Goal: Contribute content: Add original content to the website for others to see

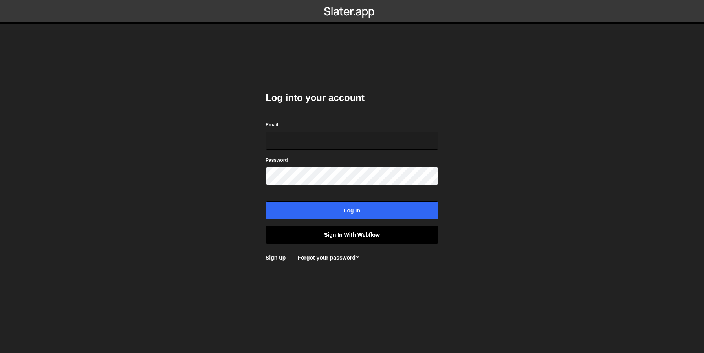
type input "[EMAIL_ADDRESS][DOMAIN_NAME]"
click at [356, 231] on link "Sign in with Webflow" at bounding box center [351, 235] width 173 height 18
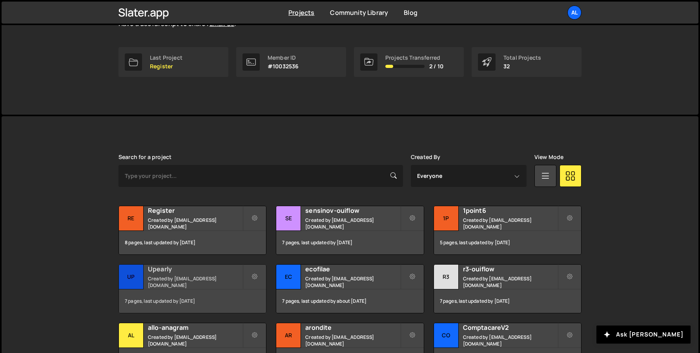
scroll to position [250, 0]
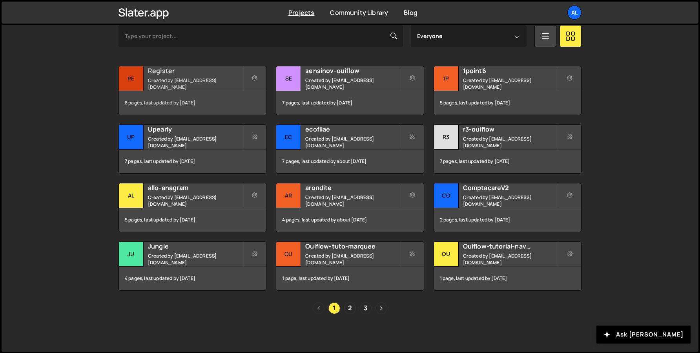
click at [148, 83] on small "Created by alex.tuysuzian91@gmail.com" at bounding box center [195, 83] width 95 height 13
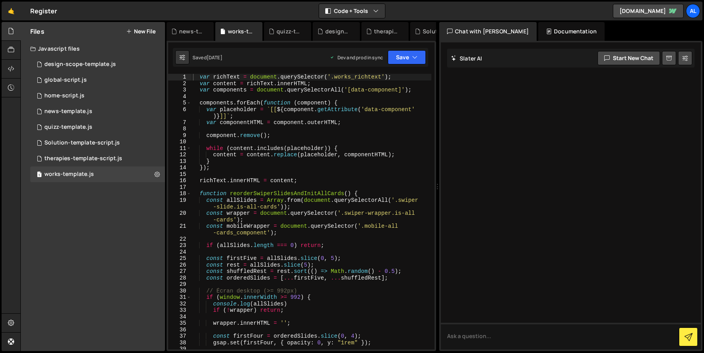
click at [132, 209] on div "Files New File Javascript files 1 design-scope-template.js 0 1 global-script.js…" at bounding box center [93, 186] width 144 height 329
click at [112, 141] on div "Solution-template-script.js" at bounding box center [81, 142] width 75 height 7
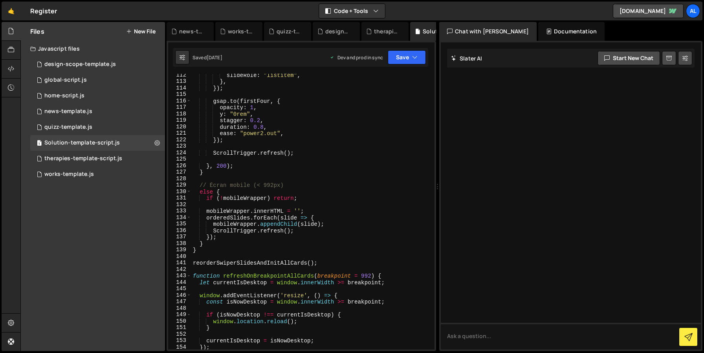
scroll to position [947, 0]
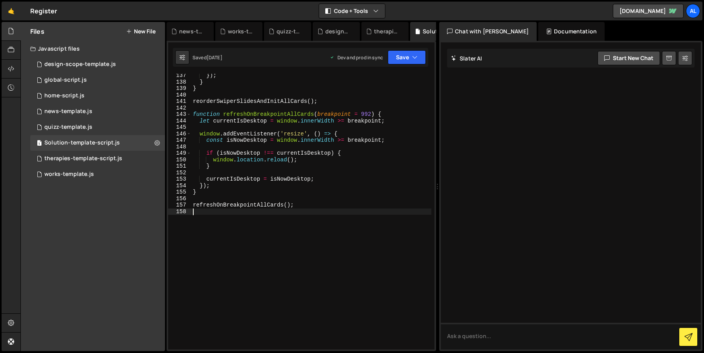
click at [241, 278] on div "}) ; } } reorderSwiperSlidesAndInitAllCards ( ) ; function refreshOnBreakpointA…" at bounding box center [311, 216] width 240 height 289
paste textarea "});"
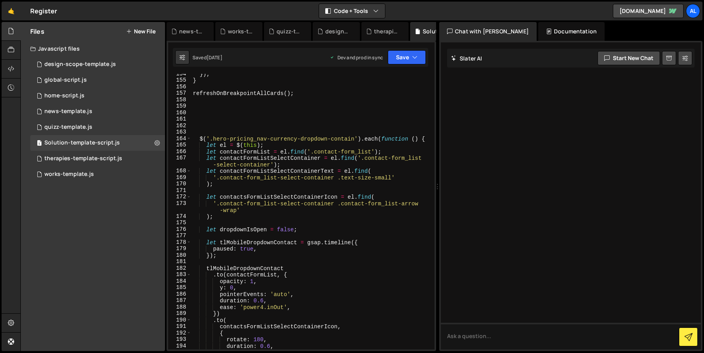
scroll to position [1046, 0]
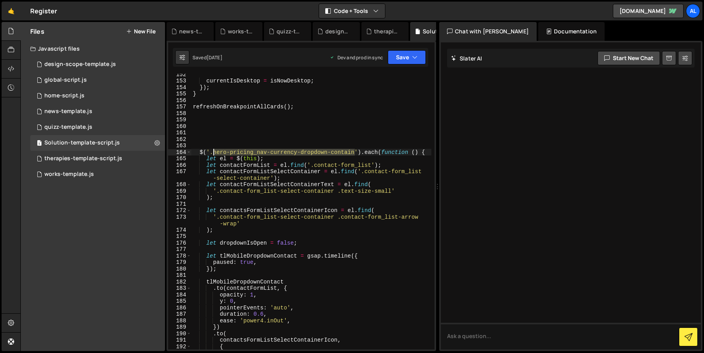
drag, startPoint x: 355, startPoint y: 153, endPoint x: 214, endPoint y: 151, distance: 141.0
click at [214, 151] on div "currentIsDesktop = isNowDesktop ; }) ; } refreshOnBreakpointAllCards ( ) ; $ ( …" at bounding box center [311, 215] width 240 height 289
paste textarea "contact-form_list-container"
click at [313, 183] on div "currentIsDesktop = isNowDesktop ; }) ; } refreshOnBreakpointAllCards ( ) ; $ ( …" at bounding box center [311, 215] width 240 height 289
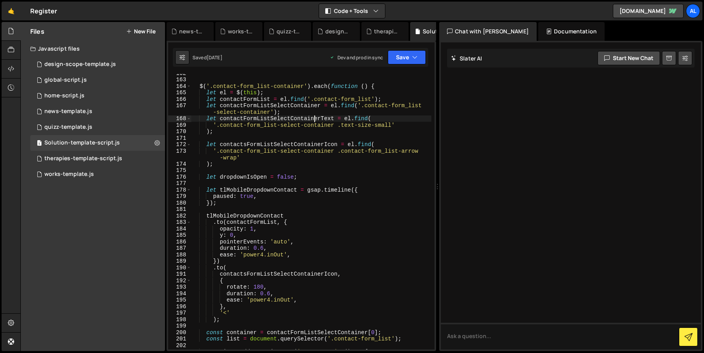
scroll to position [1143, 0]
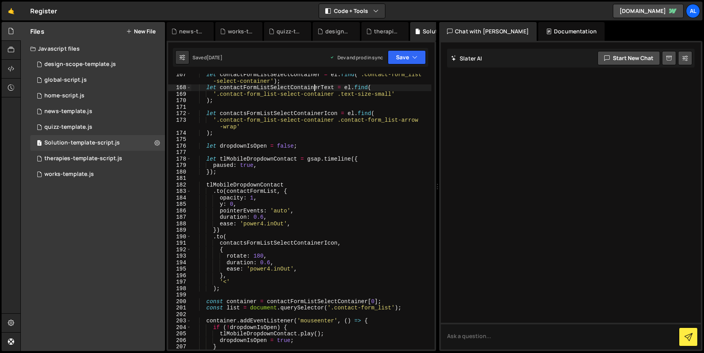
click at [356, 192] on div "let contactFormListSelectContainer = el . find ( '.contact-form_list -select-co…" at bounding box center [311, 218] width 240 height 295
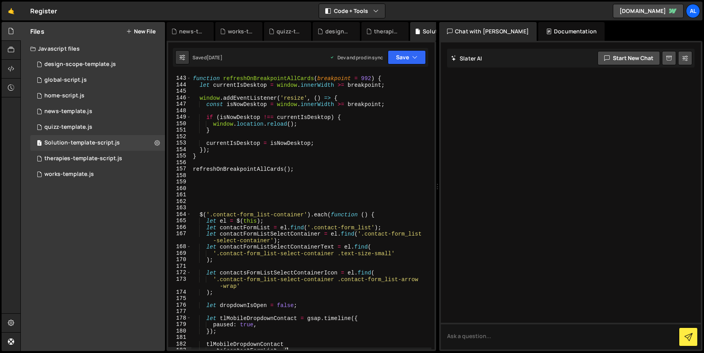
scroll to position [983, 0]
click at [287, 221] on div "function refreshOnBreakpointAllCards ( breakpoint = 992 ) { let currentIsDeskto…" at bounding box center [311, 213] width 240 height 289
click at [386, 217] on div "function refreshOnBreakpointAllCards ( breakpoint = 992 ) { let currentIsDeskto…" at bounding box center [311, 213] width 240 height 289
type textarea "$('.contact-form_list-container').each(function () {"
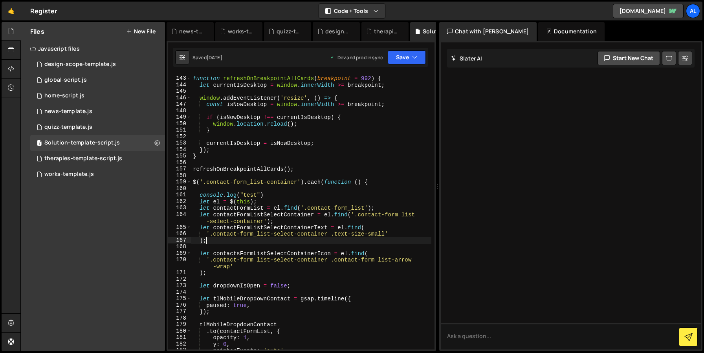
scroll to position [0, 0]
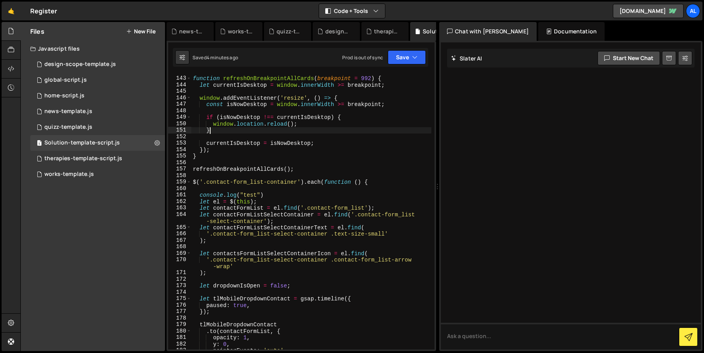
click at [373, 133] on div "function refreshOnBreakpointAllCards ( breakpoint = 992 ) { let currentIsDeskto…" at bounding box center [311, 213] width 240 height 289
type textarea "}"
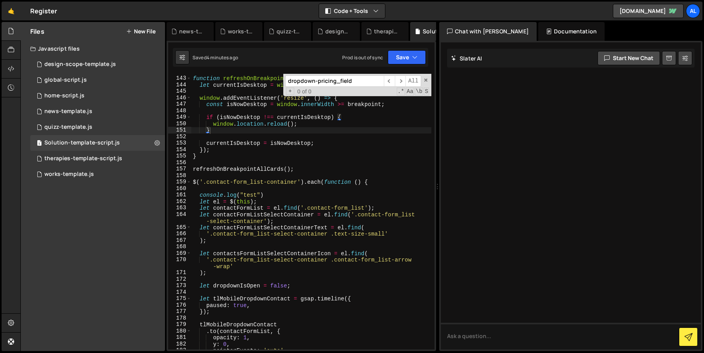
scroll to position [1410, 0]
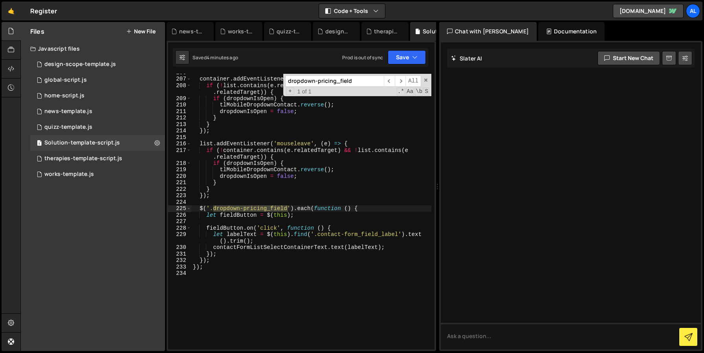
type input "dropdown-pricing_field"
click at [286, 210] on div "container . addEventListener ( 'mouseleave' , ( e ) => { if ( ! list . contains…" at bounding box center [311, 212] width 240 height 276
drag, startPoint x: 287, startPoint y: 208, endPoint x: 212, endPoint y: 208, distance: 75.0
click at [212, 208] on div "container . addEventListener ( 'mouseleave' , ( e ) => { if ( ! list . contains…" at bounding box center [311, 213] width 240 height 289
paste textarea "contact-form"
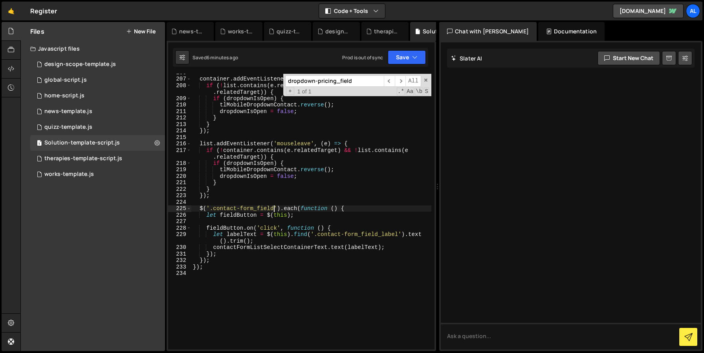
click at [380, 159] on div "container . addEventListener ( 'mouseleave' , ( e ) => { if ( ! list . contains…" at bounding box center [311, 213] width 240 height 289
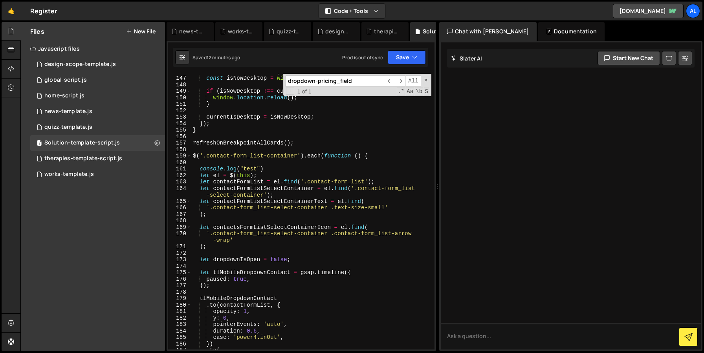
scroll to position [991, 0]
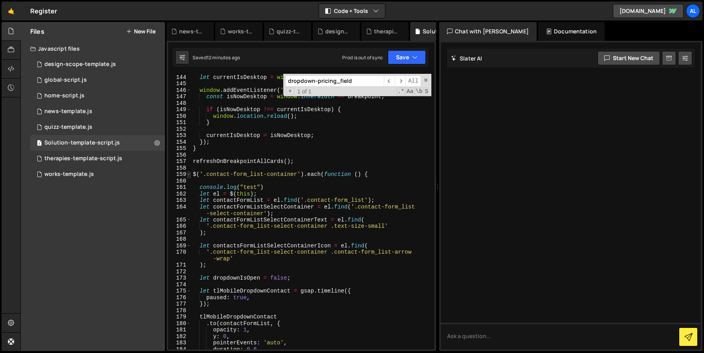
click at [189, 175] on span at bounding box center [188, 174] width 4 height 7
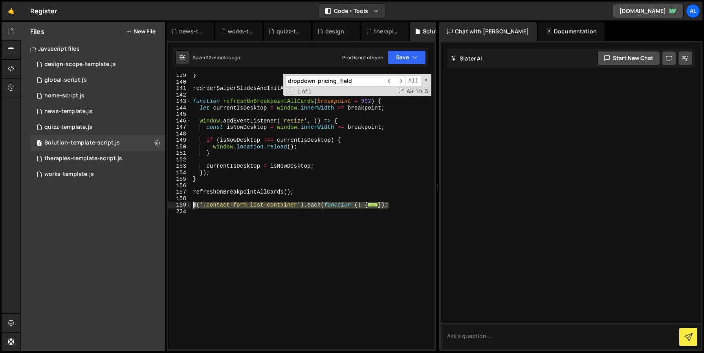
drag, startPoint x: 377, startPoint y: 205, endPoint x: 152, endPoint y: 203, distance: 225.4
click at [152, 203] on div "Files New File Javascript files 1 design-scope-template.js 0 1 global-script.js…" at bounding box center [361, 186] width 683 height 329
type textarea "$('.contact-form_list-container').each(function () {"
click at [84, 194] on div "Files New File Javascript files 1 design-scope-template.js 0 1 global-script.js…" at bounding box center [93, 186] width 144 height 329
click at [133, 30] on button "New File" at bounding box center [140, 31] width 29 height 6
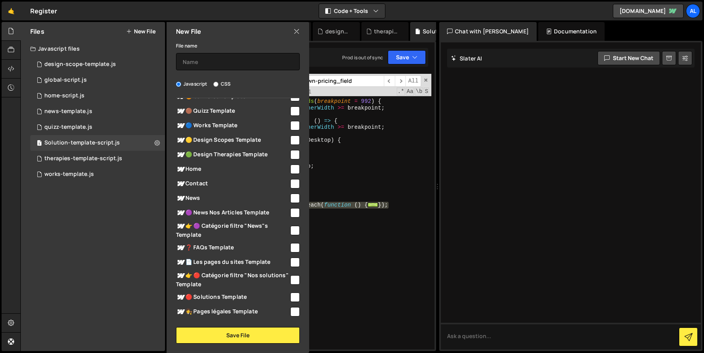
scroll to position [163, 0]
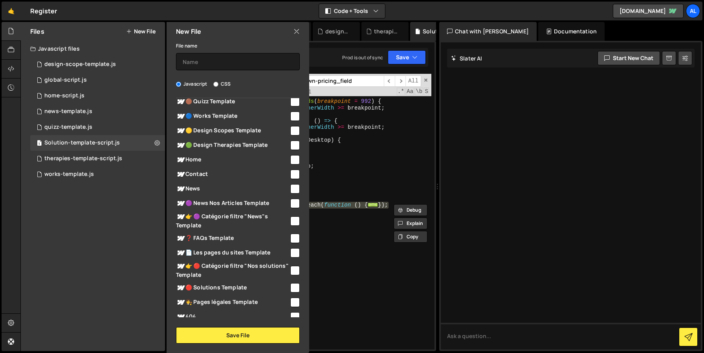
click at [197, 171] on span "Contact" at bounding box center [232, 174] width 113 height 9
checkbox input "true"
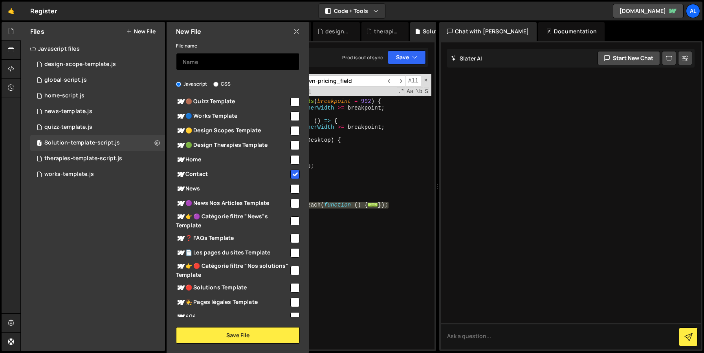
click at [233, 62] on input "text" at bounding box center [238, 61] width 124 height 17
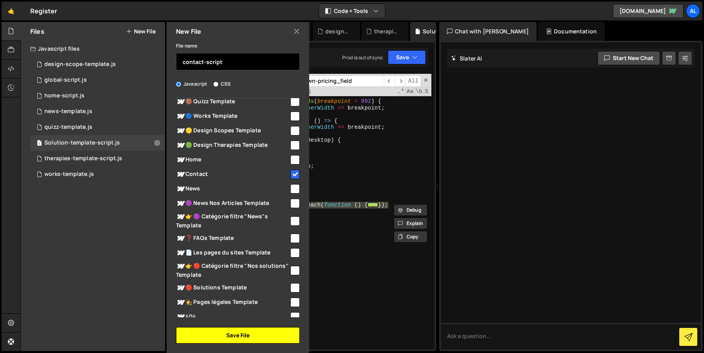
type input "contact-script"
click at [239, 332] on button "Save File" at bounding box center [238, 335] width 124 height 16
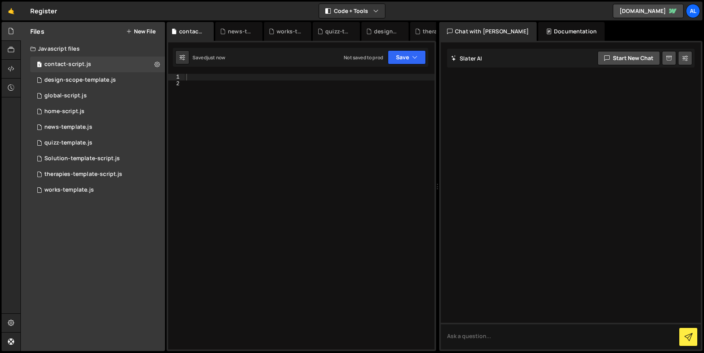
click at [295, 158] on div at bounding box center [310, 218] width 250 height 289
paste textarea "});"
type textarea "});"
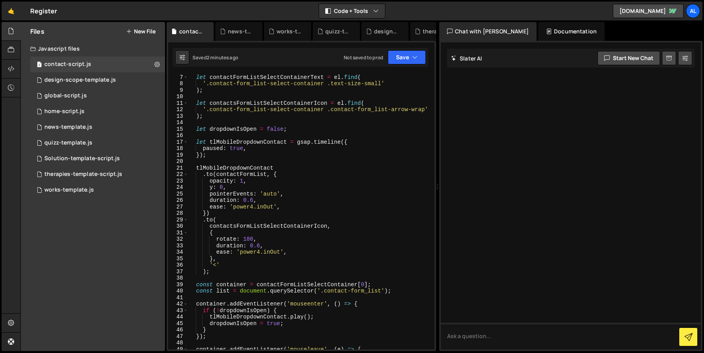
scroll to position [45, 0]
click at [366, 180] on div "let contactFormListSelectContainer = el . find ( '.contact-form_list -select-co…" at bounding box center [309, 208] width 243 height 295
type textarea "opacity: 1,"
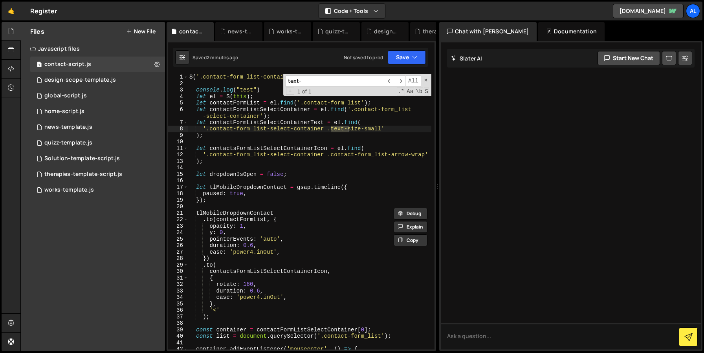
scroll to position [0, 0]
type input "text-size"
click at [373, 156] on div "$ ( '.contact-form_list-container' ) . each ( function ( ) { console . log ( "t…" at bounding box center [309, 218] width 243 height 289
drag, startPoint x: 382, startPoint y: 128, endPoint x: 330, endPoint y: 128, distance: 52.2
click at [330, 128] on div "$ ( '.contact-form_list-container' ) . each ( function ( ) { console . log ( "t…" at bounding box center [309, 218] width 243 height 289
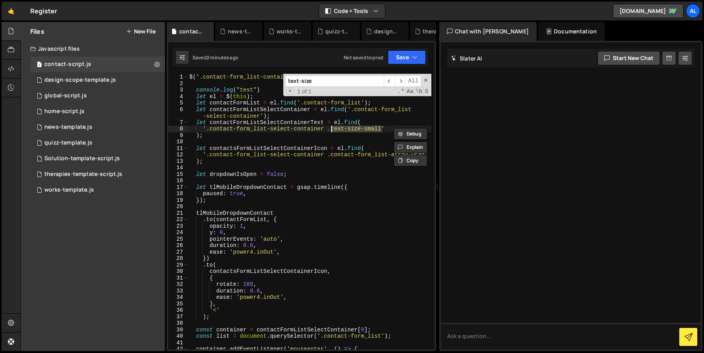
paste textarea "regular"
click at [345, 185] on div "$ ( '.contact-form_list-container' ) . each ( function ( ) { console . log ( "t…" at bounding box center [309, 218] width 243 height 289
type textarea "let tlMobileDropdownContact = gsap.timeline({"
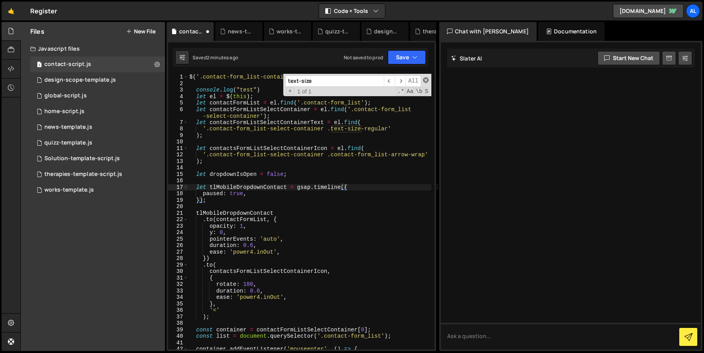
click at [426, 81] on span at bounding box center [425, 79] width 5 height 5
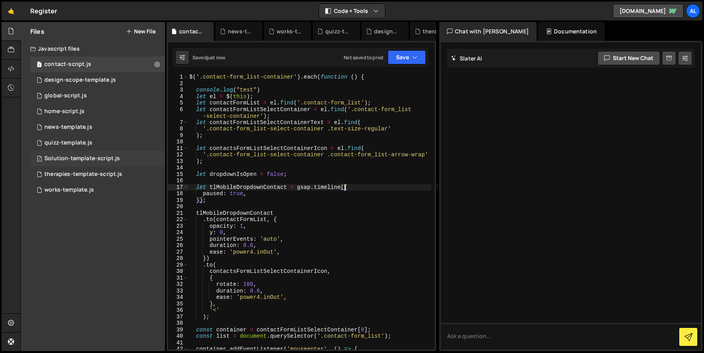
click at [79, 157] on div "Solution-template-script.js" at bounding box center [81, 158] width 75 height 7
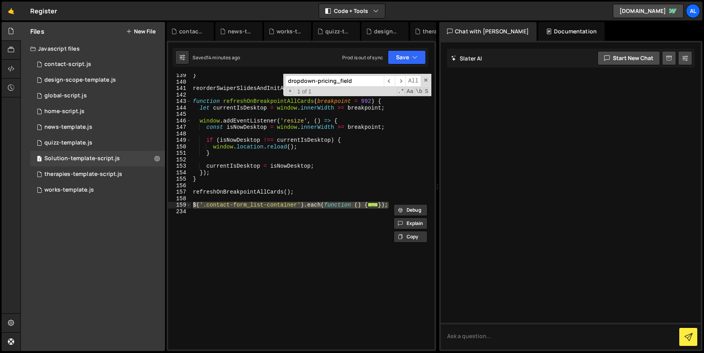
drag, startPoint x: 357, startPoint y: 80, endPoint x: 270, endPoint y: 80, distance: 87.2
click at [270, 80] on div "} reorderSwiperSlidesAndInitAllCards ( ) ; function refreshOnBreakpointAllCards…" at bounding box center [311, 212] width 240 height 276
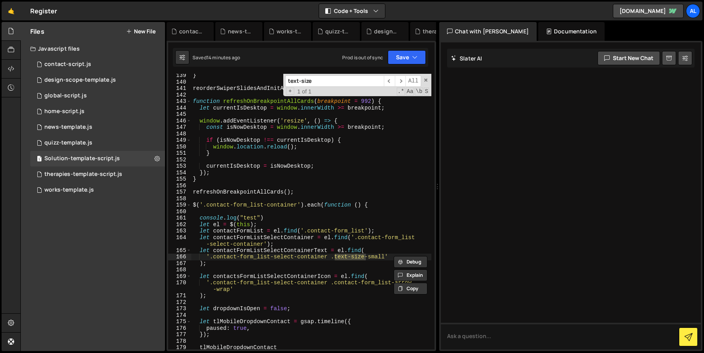
type input "text-size"
drag, startPoint x: 385, startPoint y: 256, endPoint x: 334, endPoint y: 256, distance: 51.0
click at [334, 256] on div "} reorderSwiperSlidesAndInitAllCards ( ) ; function refreshOnBreakpointAllCards…" at bounding box center [311, 216] width 240 height 289
paste textarea "regular"
click at [350, 274] on div "} reorderSwiperSlidesAndInitAllCards ( ) ; function refreshOnBreakpointAllCards…" at bounding box center [311, 216] width 240 height 289
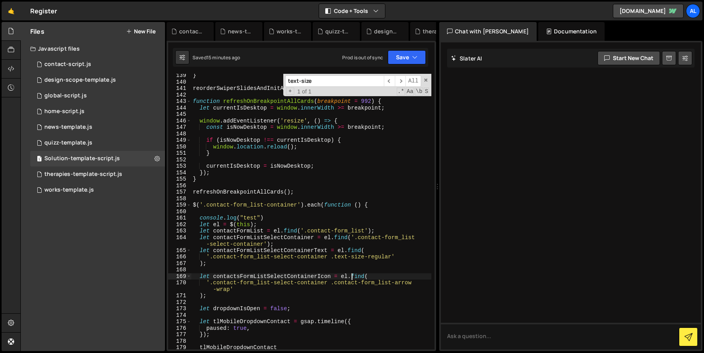
type textarea "let contactsFormListSelectContainerIcon = el.find("
click at [402, 52] on button "Save" at bounding box center [407, 57] width 38 height 14
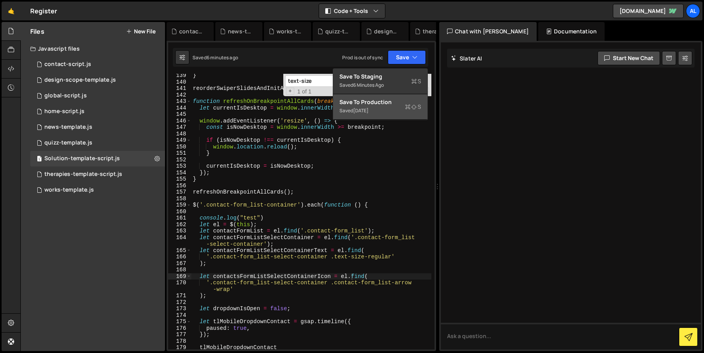
click at [368, 109] on div "[DATE]" at bounding box center [360, 110] width 15 height 7
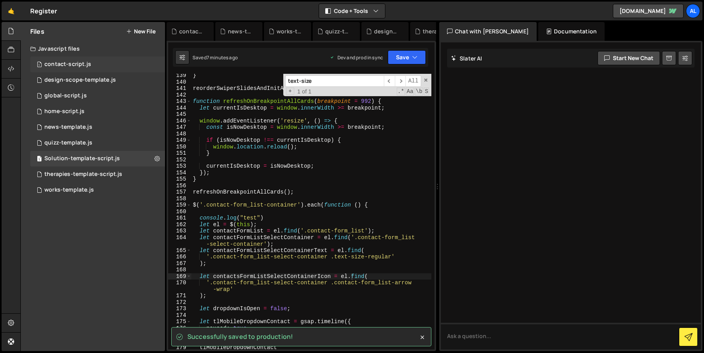
click at [78, 60] on div "1 contact-script.js 0" at bounding box center [97, 65] width 135 height 16
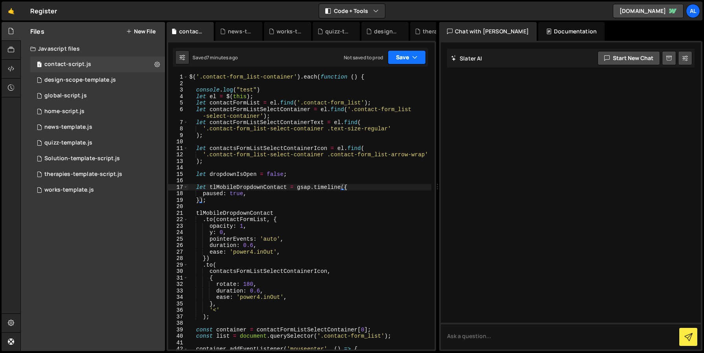
click at [400, 55] on button "Save" at bounding box center [407, 57] width 38 height 14
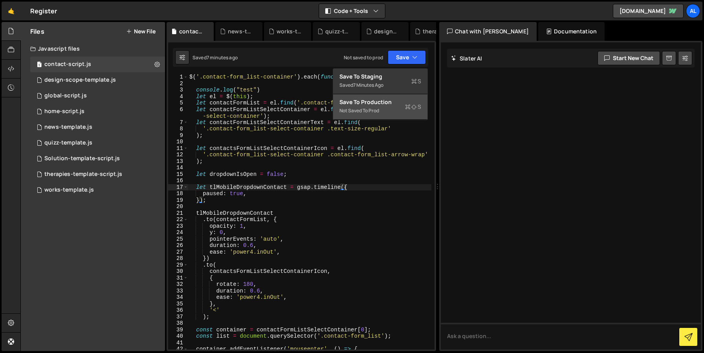
click at [362, 101] on div "Save to Production S" at bounding box center [380, 102] width 82 height 8
